Goal: Book appointment/travel/reservation

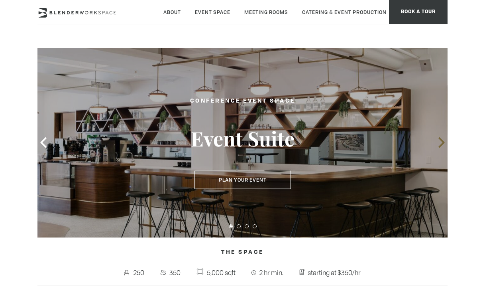
click at [442, 143] on icon at bounding box center [442, 142] width 10 height 10
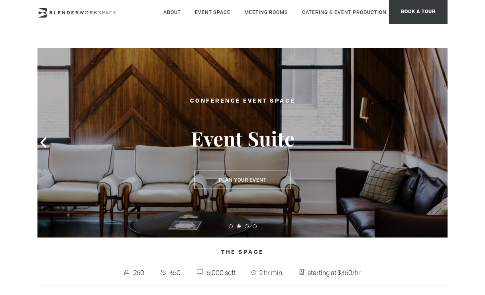
click at [442, 143] on icon at bounding box center [442, 142] width 10 height 10
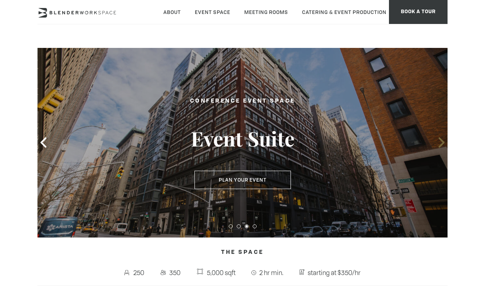
click at [442, 143] on icon at bounding box center [442, 142] width 10 height 10
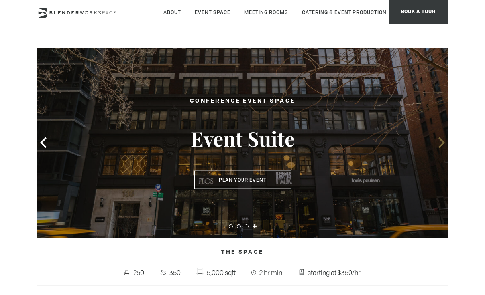
click at [442, 143] on icon at bounding box center [442, 142] width 10 height 10
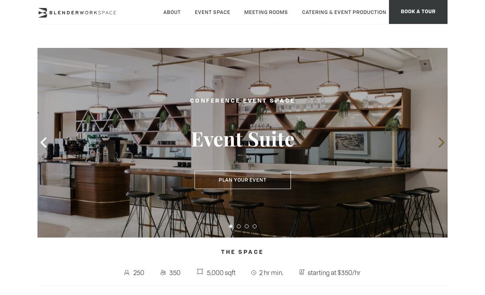
click at [442, 143] on icon at bounding box center [442, 142] width 10 height 10
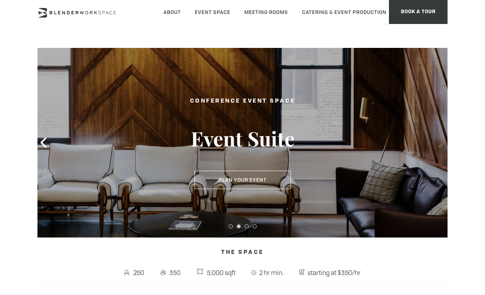
click at [442, 143] on icon at bounding box center [442, 142] width 10 height 10
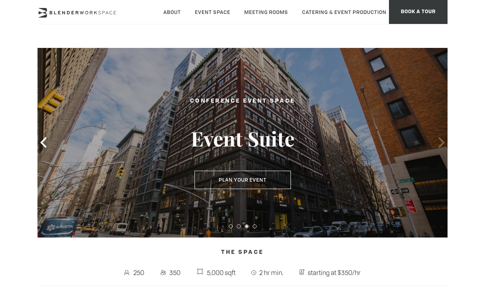
click at [442, 143] on icon at bounding box center [442, 142] width 10 height 10
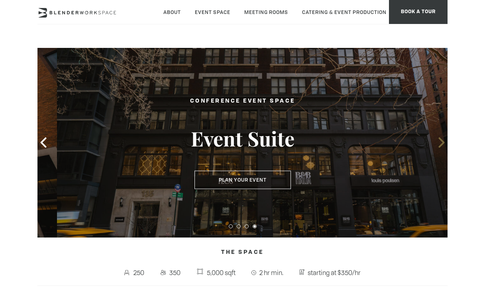
click at [442, 143] on icon at bounding box center [442, 142] width 10 height 10
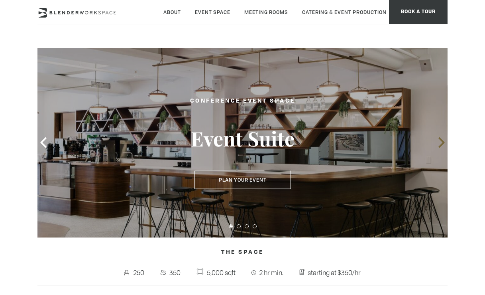
click at [442, 143] on icon at bounding box center [442, 142] width 10 height 10
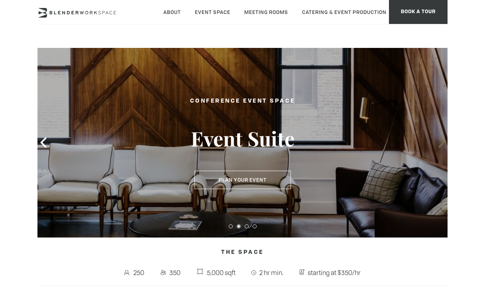
click at [442, 143] on icon at bounding box center [442, 142] width 10 height 10
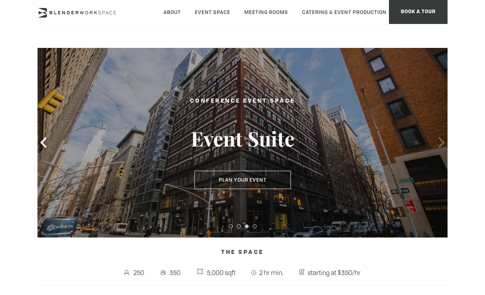
click at [442, 143] on icon at bounding box center [442, 142] width 10 height 10
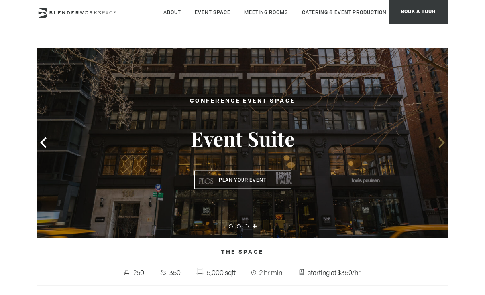
click at [442, 143] on icon at bounding box center [442, 142] width 10 height 10
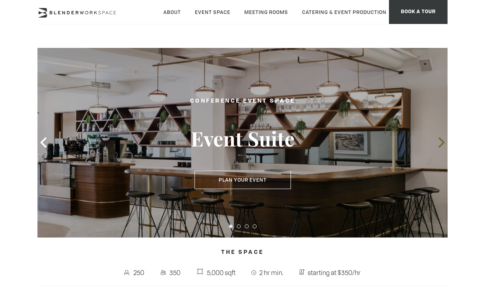
click at [442, 143] on icon at bounding box center [442, 142] width 10 height 10
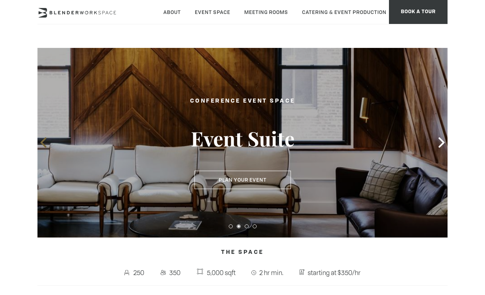
click at [46, 142] on icon at bounding box center [43, 142] width 10 height 10
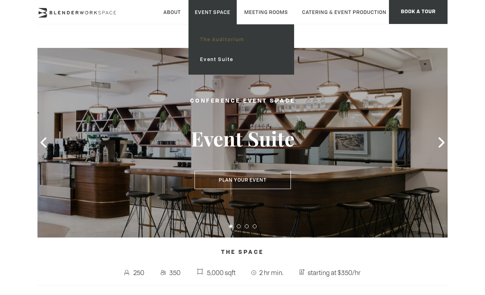
click at [213, 41] on link "The Auditorium" at bounding box center [241, 40] width 95 height 20
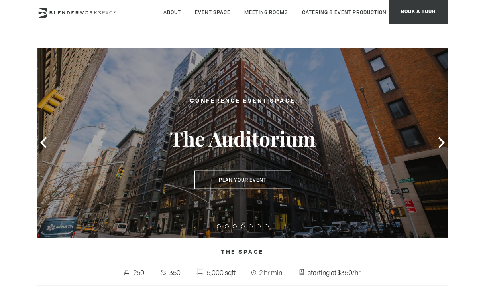
type div "[DATE]"
click at [441, 141] on icon at bounding box center [442, 142] width 10 height 10
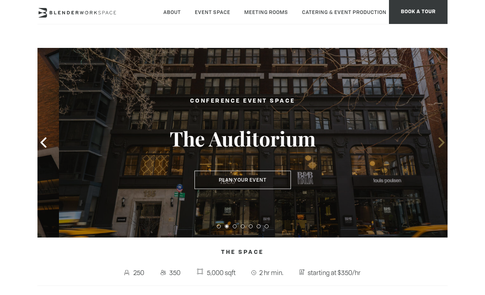
click at [441, 141] on icon at bounding box center [442, 142] width 10 height 10
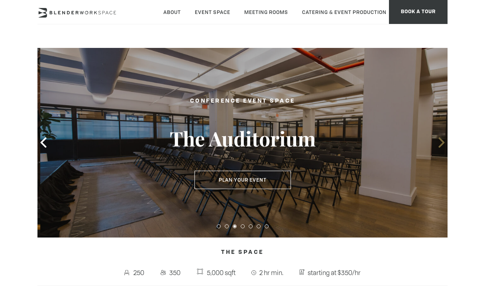
click at [441, 141] on icon at bounding box center [442, 142] width 10 height 10
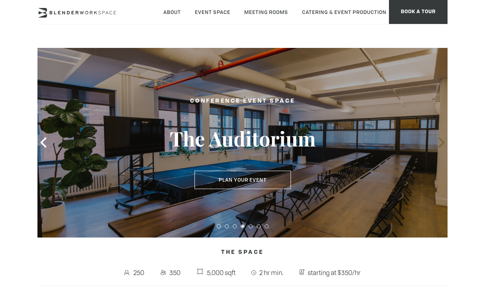
click at [441, 141] on icon at bounding box center [442, 142] width 10 height 10
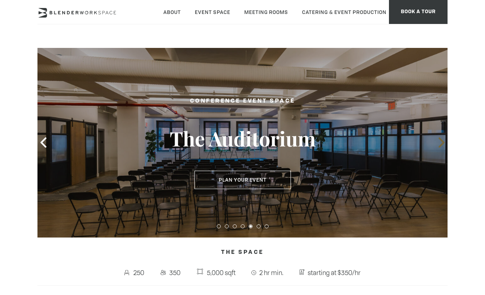
click at [441, 141] on icon at bounding box center [442, 142] width 10 height 10
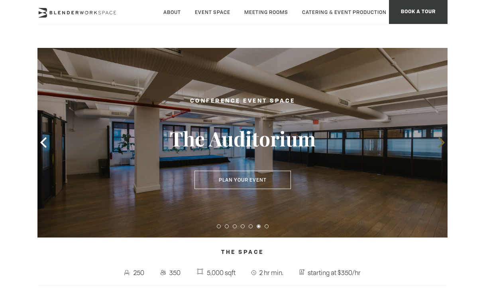
click at [441, 141] on icon at bounding box center [442, 142] width 10 height 10
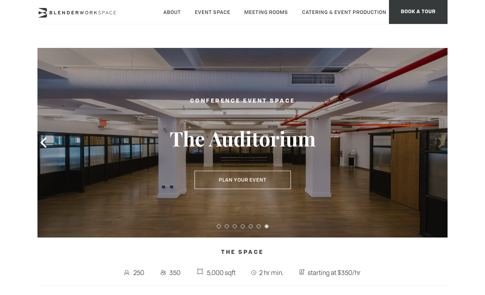
click at [441, 141] on icon at bounding box center [442, 142] width 10 height 10
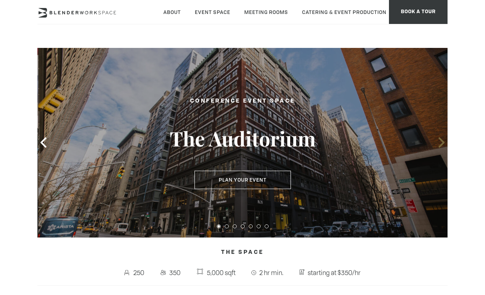
click at [441, 141] on icon at bounding box center [442, 142] width 10 height 10
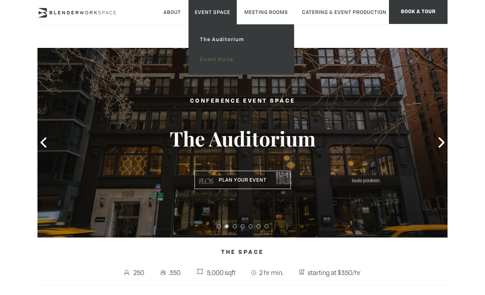
click at [218, 62] on link "Event Suite" at bounding box center [241, 59] width 95 height 20
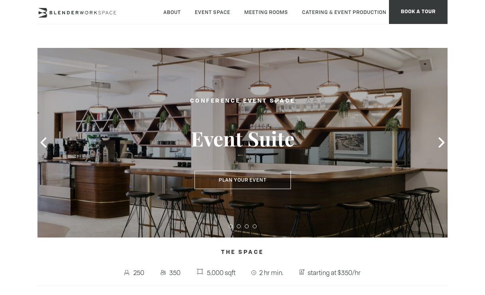
type div "2025-09-30"
click at [444, 145] on icon at bounding box center [442, 142] width 10 height 10
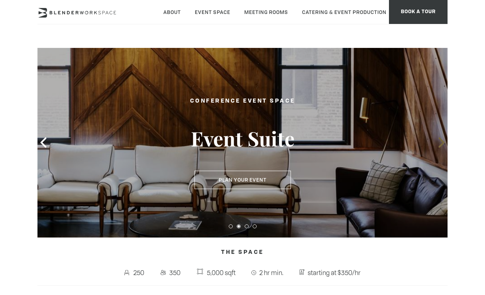
click at [444, 145] on icon at bounding box center [442, 142] width 10 height 10
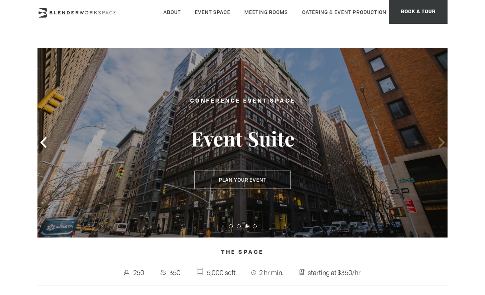
click at [444, 145] on icon at bounding box center [442, 142] width 10 height 10
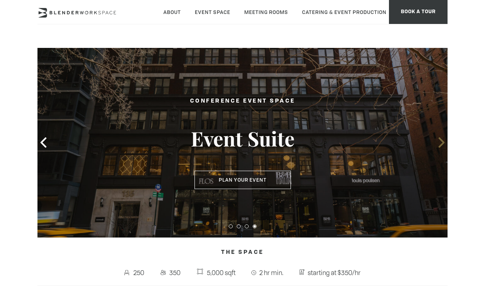
click at [444, 145] on icon at bounding box center [442, 142] width 10 height 10
